Goal: Task Accomplishment & Management: Manage account settings

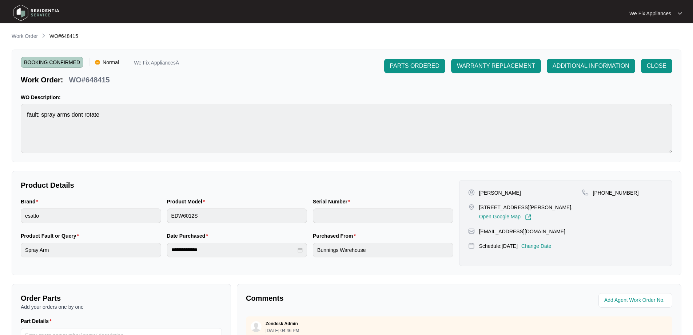
click at [39, 12] on img at bounding box center [36, 13] width 51 height 22
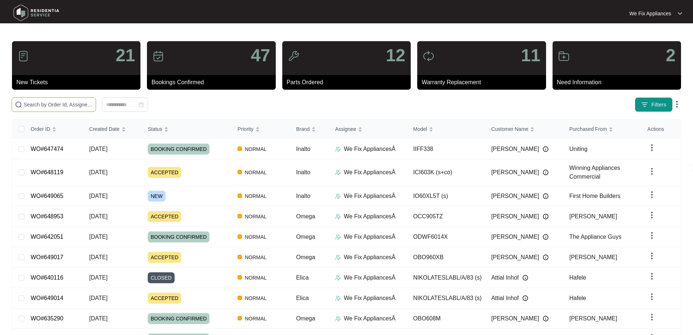
paste input "649017"
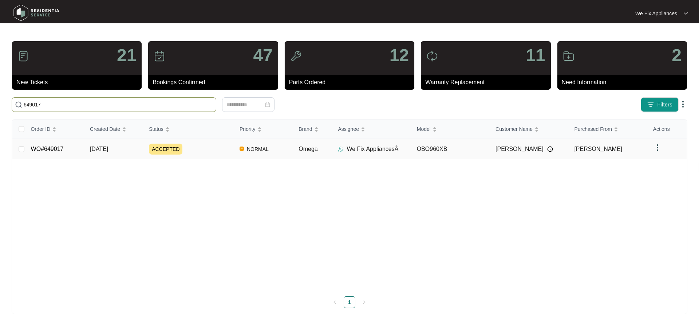
type input "649017"
click at [44, 147] on link "WO#649017" at bounding box center [47, 149] width 33 height 6
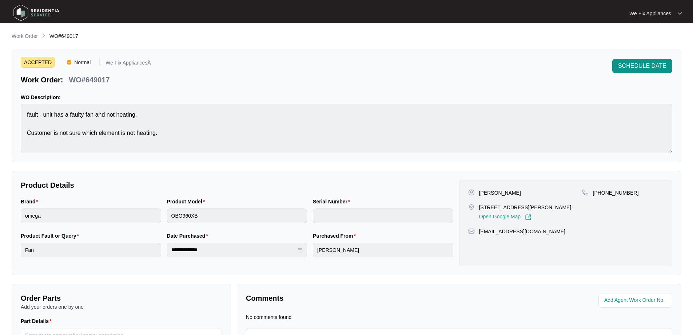
click at [628, 68] on span "SCHEDULE DATE" at bounding box center [642, 66] width 48 height 9
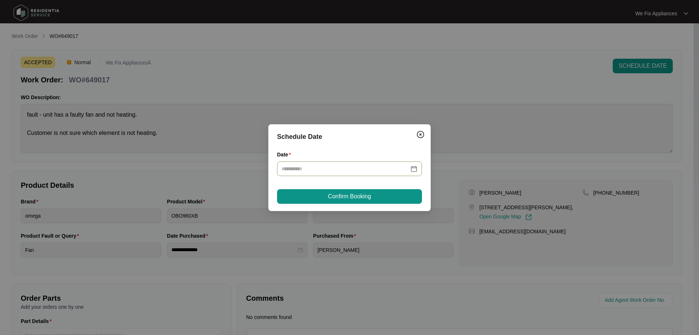
click at [313, 165] on input "Date" at bounding box center [344, 169] width 127 height 8
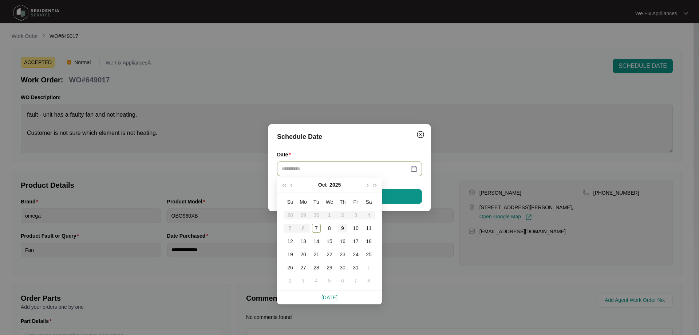
click at [337, 228] on td "9" at bounding box center [342, 227] width 13 height 13
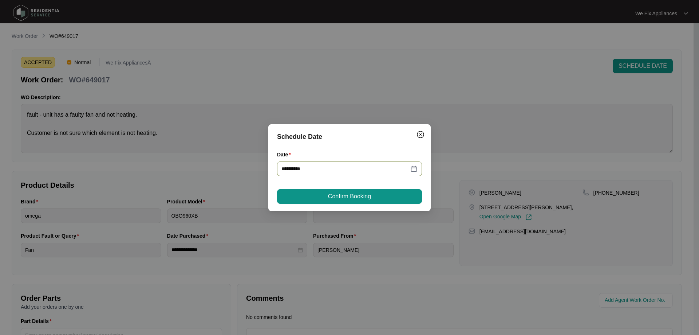
type input "**********"
click at [355, 199] on span "Confirm Booking" at bounding box center [349, 196] width 43 height 9
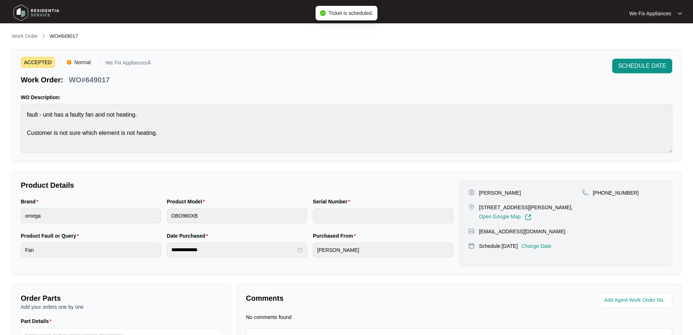
click at [51, 11] on img at bounding box center [36, 13] width 51 height 22
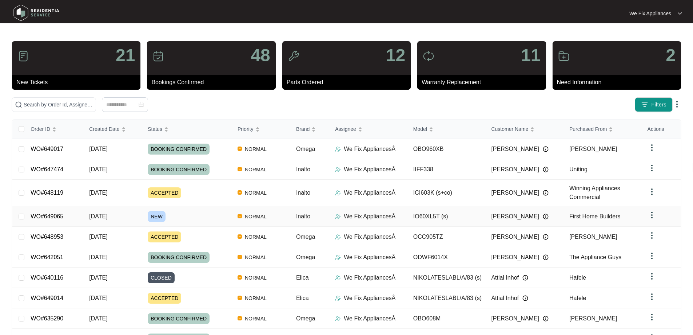
click at [55, 209] on td "WO#649065" at bounding box center [54, 216] width 59 height 20
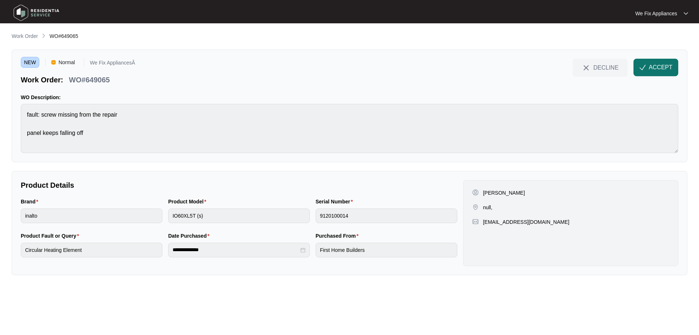
click at [661, 62] on button "ACCEPT" at bounding box center [655, 67] width 45 height 17
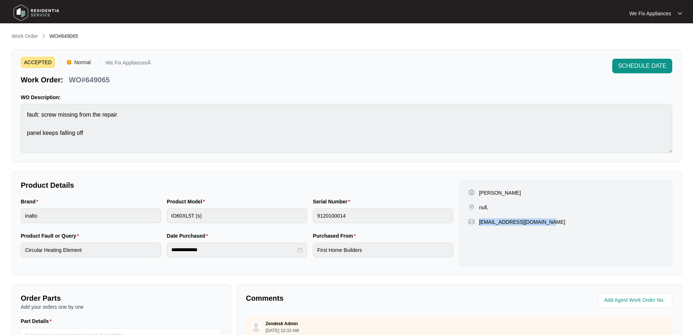
drag, startPoint x: 548, startPoint y: 222, endPoint x: 478, endPoint y: 224, distance: 69.9
click at [478, 224] on div "[EMAIL_ADDRESS][DOMAIN_NAME]" at bounding box center [565, 221] width 195 height 7
copy p "[EMAIL_ADDRESS][DOMAIN_NAME]"
click at [111, 83] on div "WO#649065" at bounding box center [89, 78] width 47 height 13
drag, startPoint x: 114, startPoint y: 79, endPoint x: 84, endPoint y: 83, distance: 30.1
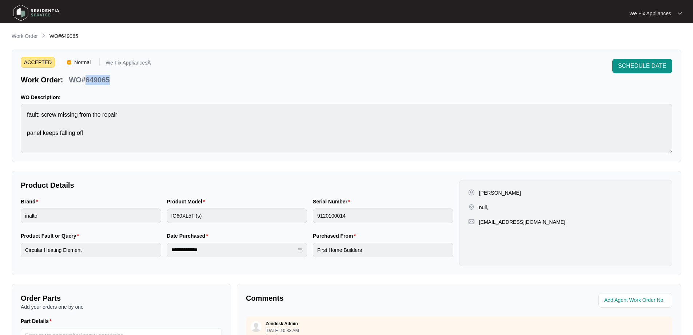
click at [84, 83] on div "Work Order: WO#649065" at bounding box center [86, 78] width 130 height 13
copy p "649065"
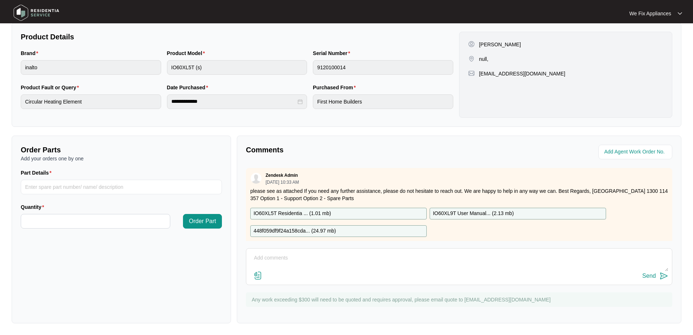
click at [264, 263] on textarea at bounding box center [459, 261] width 419 height 19
type textarea "Hi guys, left message for [PERSON_NAME] on his work number (this place is tenan…"
click at [649, 271] on button "Send" at bounding box center [656, 276] width 26 height 10
click at [41, 15] on img at bounding box center [36, 13] width 51 height 22
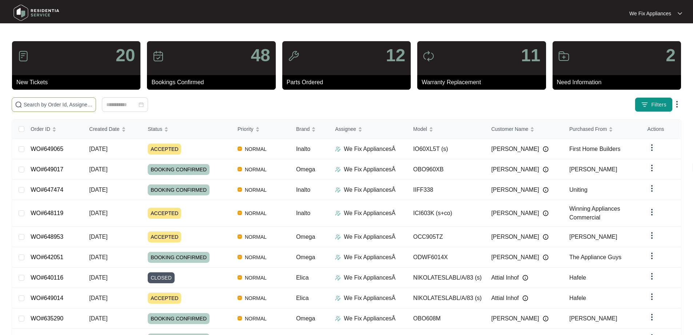
paste input "649014"
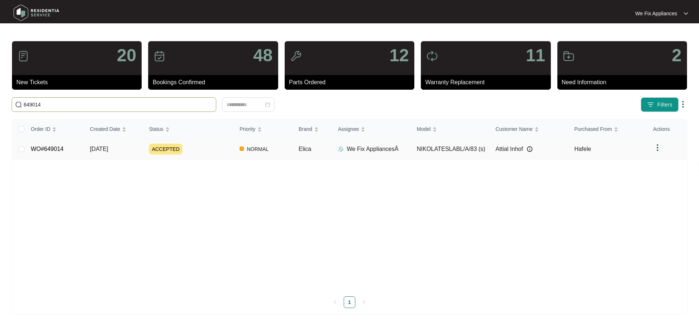
type input "649014"
click at [46, 147] on link "WO#649014" at bounding box center [47, 149] width 33 height 6
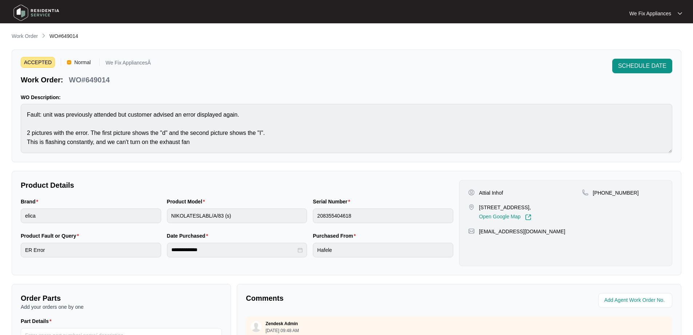
click at [650, 66] on span "SCHEDULE DATE" at bounding box center [642, 66] width 48 height 9
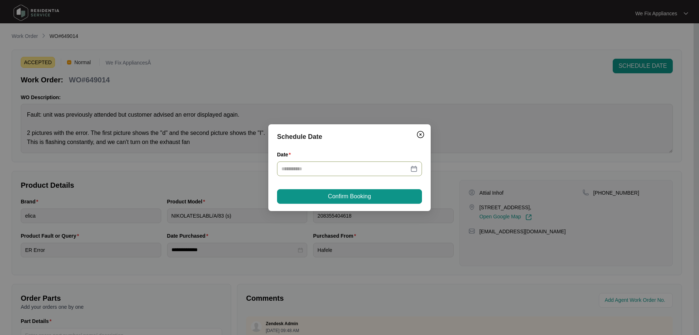
click at [300, 171] on input "Date" at bounding box center [344, 169] width 127 height 8
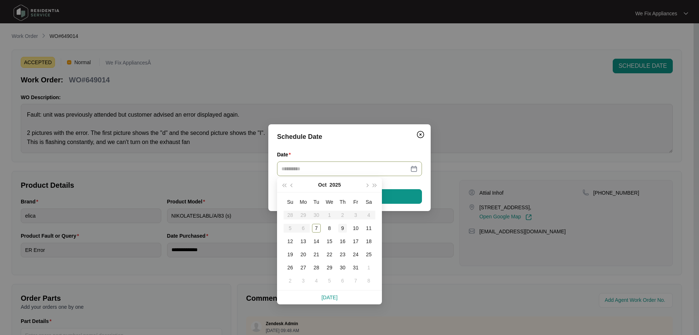
type input "**********"
click at [342, 226] on div "9" at bounding box center [342, 228] width 9 height 9
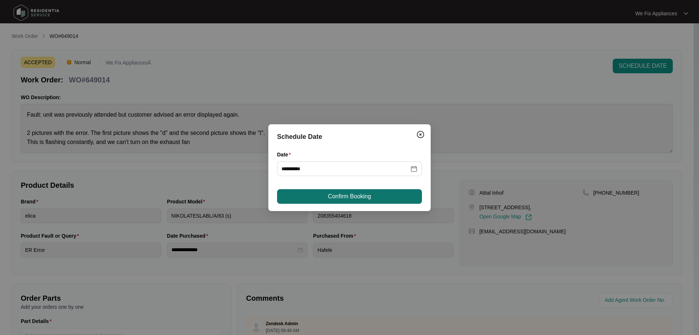
click at [344, 196] on span "Confirm Booking" at bounding box center [349, 196] width 43 height 9
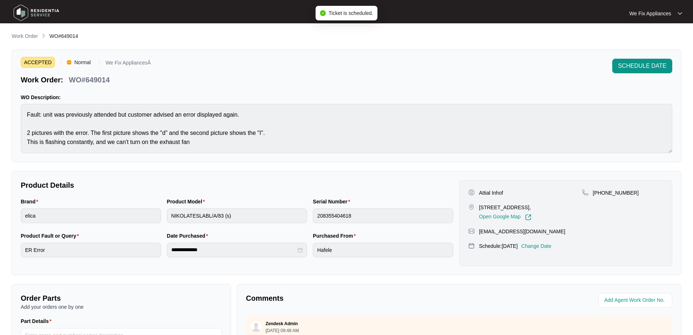
click at [35, 15] on img at bounding box center [36, 13] width 51 height 22
